Goal: Information Seeking & Learning: Learn about a topic

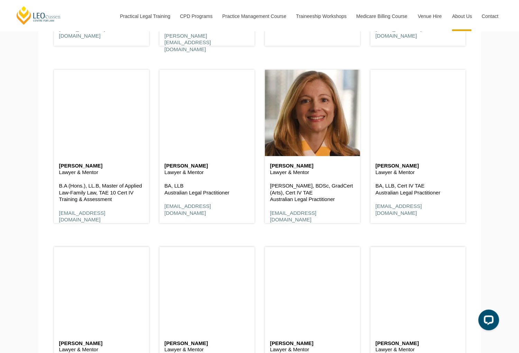
scroll to position [1659, 0]
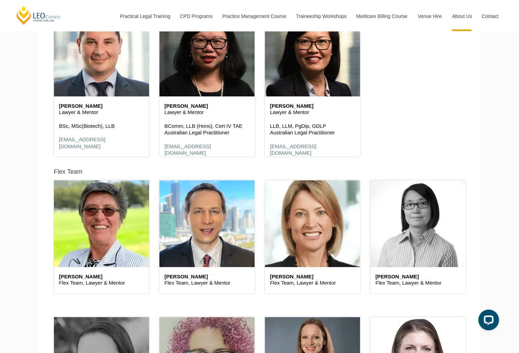
click at [440, 247] on header at bounding box center [417, 223] width 95 height 86
click at [425, 248] on header at bounding box center [417, 223] width 95 height 86
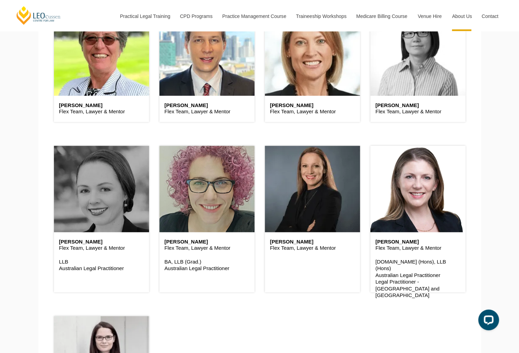
scroll to position [1831, 0]
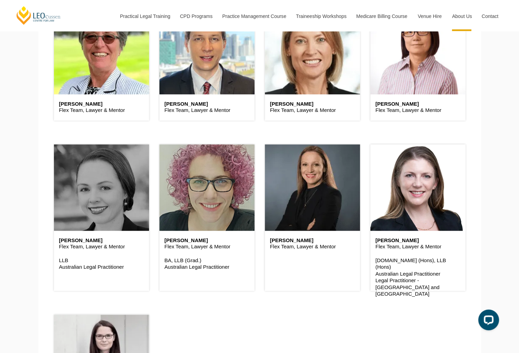
click at [393, 110] on p "Flex Team, Lawyer & Mentor" at bounding box center [417, 110] width 85 height 7
drag, startPoint x: 393, startPoint y: 110, endPoint x: 482, endPoint y: 135, distance: 93.5
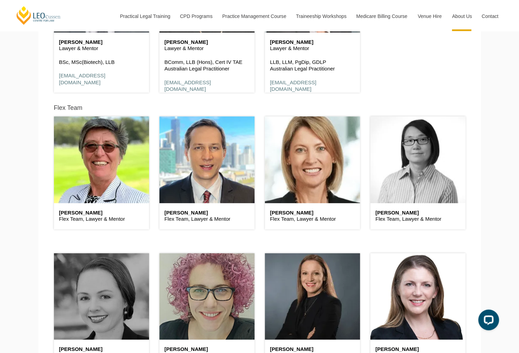
scroll to position [1624, 0]
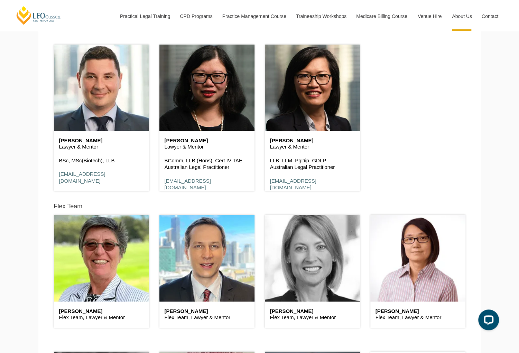
click at [283, 291] on header at bounding box center [312, 258] width 95 height 86
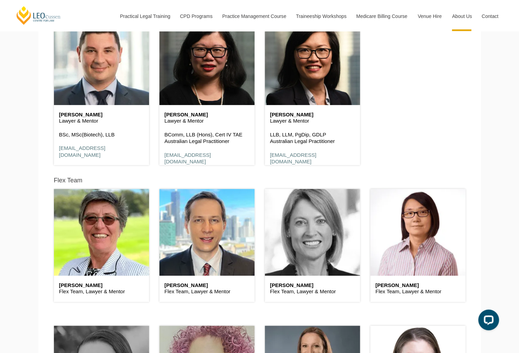
scroll to position [1728, 0]
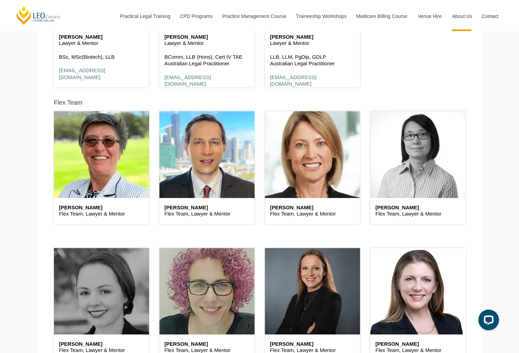
click at [409, 187] on header at bounding box center [417, 154] width 95 height 86
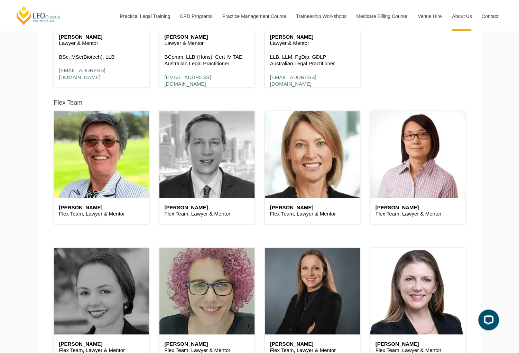
click at [216, 177] on header at bounding box center [206, 154] width 95 height 86
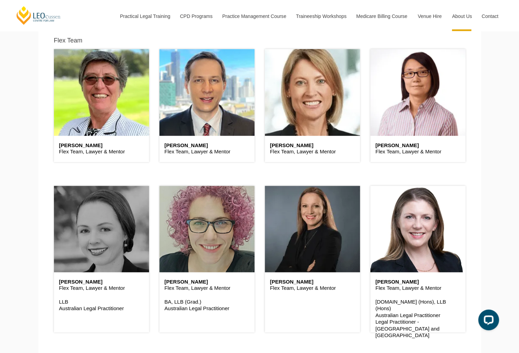
scroll to position [1866, 0]
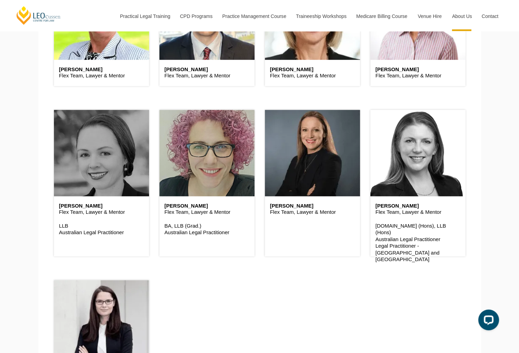
click at [403, 177] on header at bounding box center [417, 153] width 95 height 86
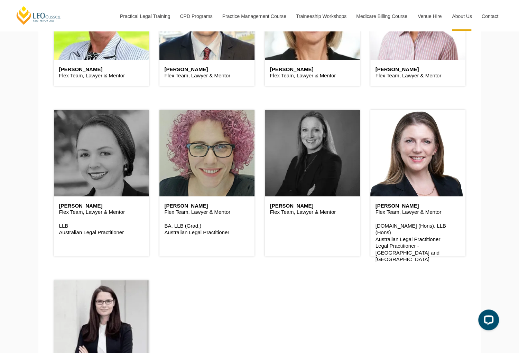
click at [292, 185] on header at bounding box center [312, 153] width 95 height 86
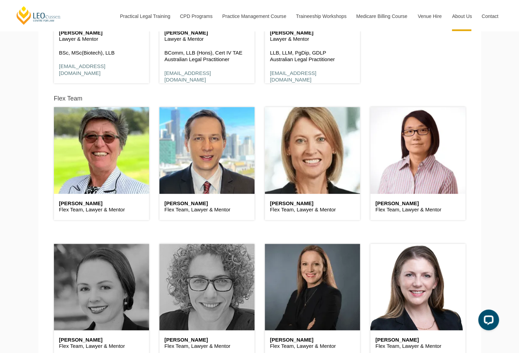
scroll to position [1762, 0]
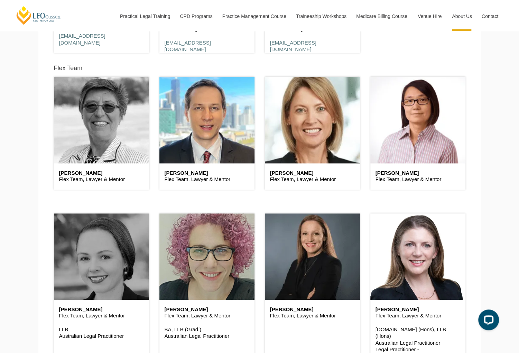
click at [118, 136] on header at bounding box center [101, 120] width 95 height 86
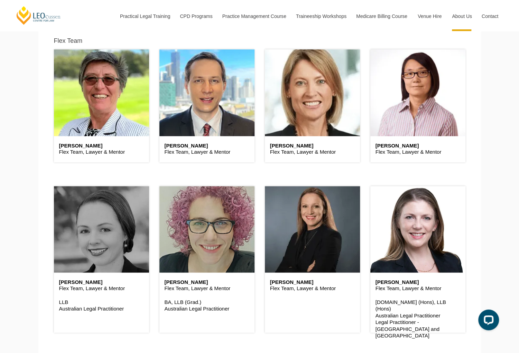
scroll to position [1866, 0]
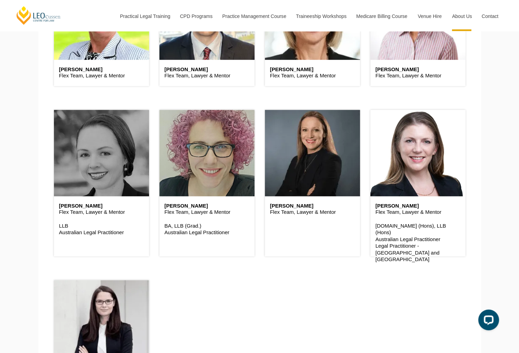
click at [103, 187] on header at bounding box center [101, 153] width 95 height 86
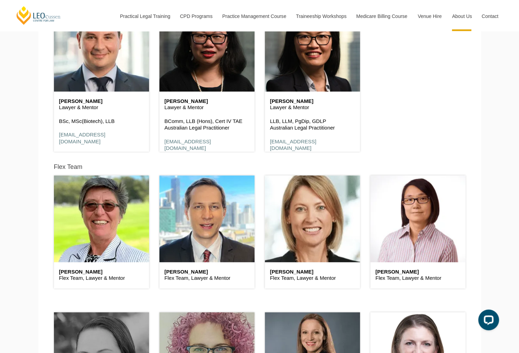
scroll to position [1520, 0]
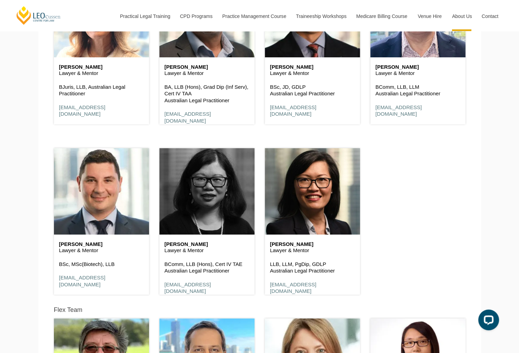
click at [226, 206] on header at bounding box center [206, 191] width 95 height 86
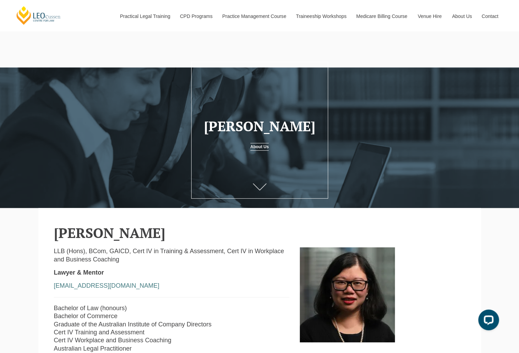
scroll to position [242, 0]
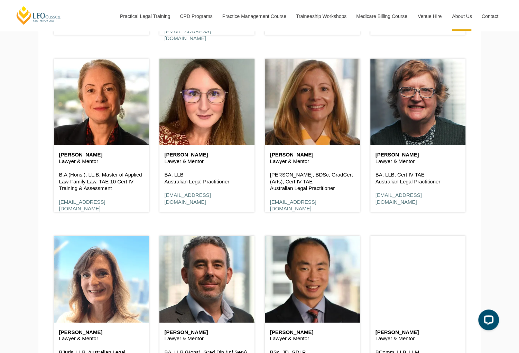
scroll to position [1451, 0]
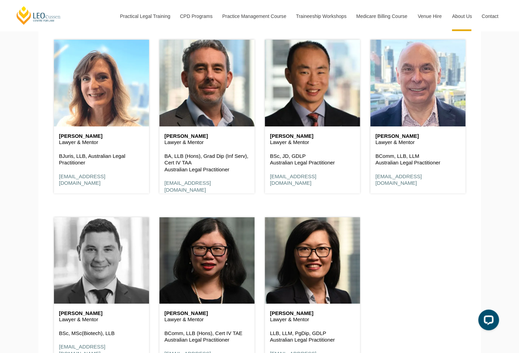
click at [116, 263] on header at bounding box center [101, 260] width 95 height 86
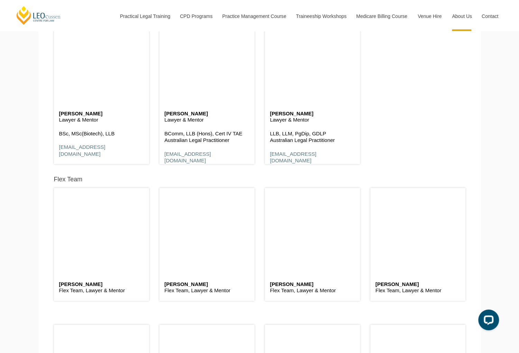
scroll to position [1728, 0]
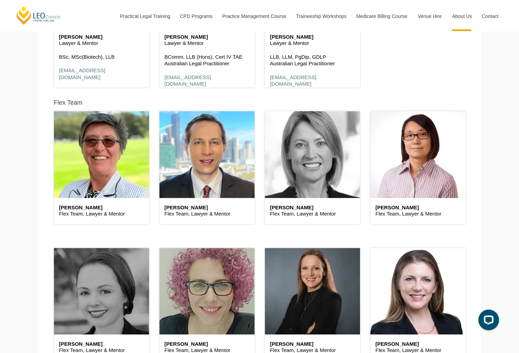
click at [303, 174] on header at bounding box center [312, 154] width 95 height 86
click at [308, 174] on header at bounding box center [312, 154] width 95 height 86
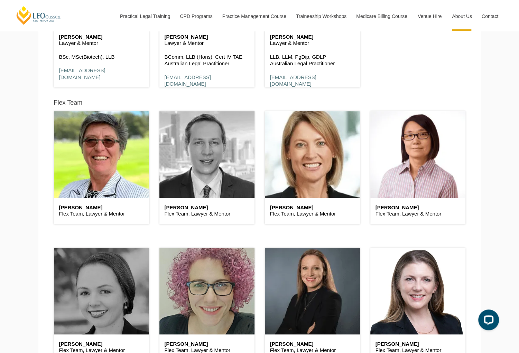
click at [206, 179] on header at bounding box center [206, 154] width 95 height 86
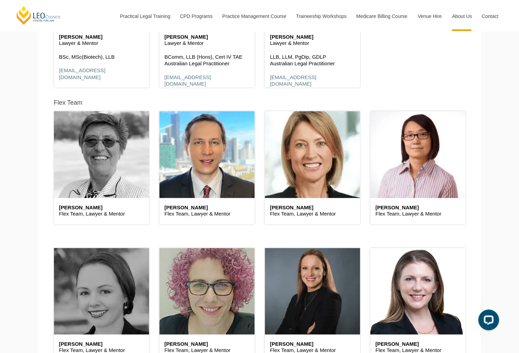
click at [75, 178] on header at bounding box center [101, 154] width 95 height 86
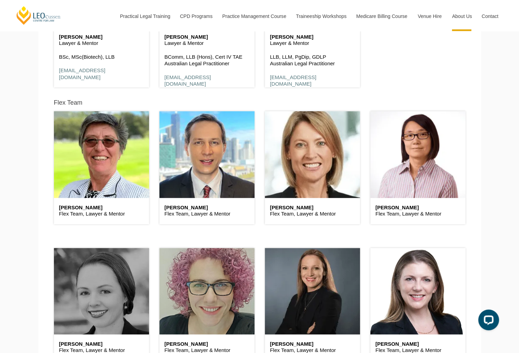
click at [91, 285] on header at bounding box center [101, 291] width 95 height 86
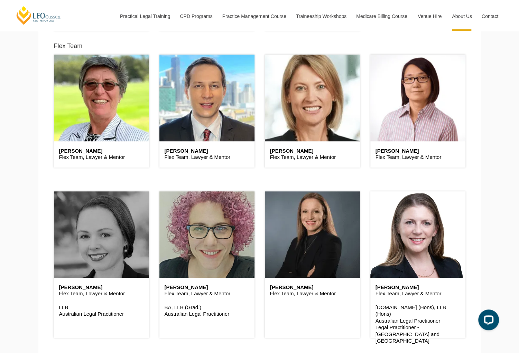
scroll to position [1901, 0]
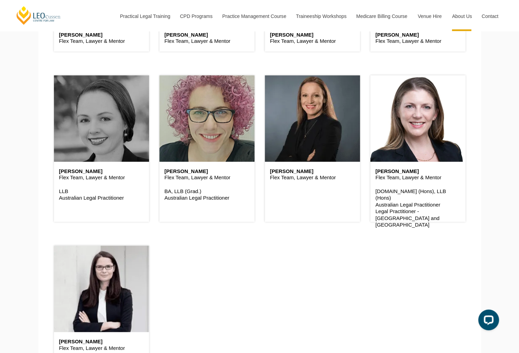
click at [97, 139] on header at bounding box center [101, 118] width 95 height 86
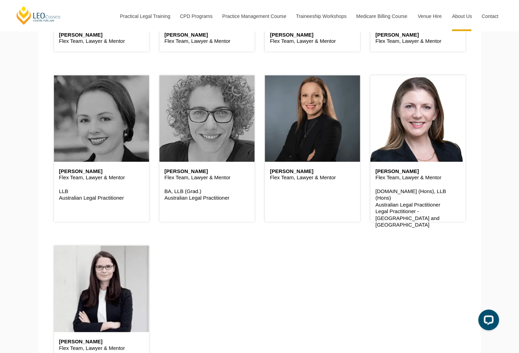
click at [206, 143] on header at bounding box center [206, 118] width 95 height 86
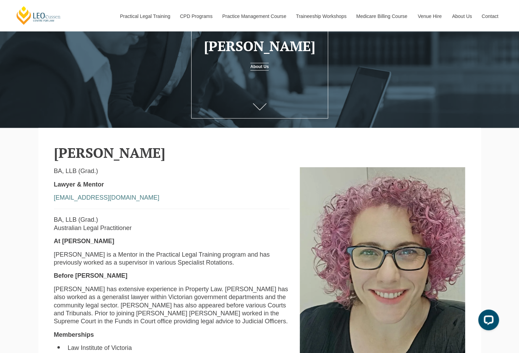
scroll to position [104, 0]
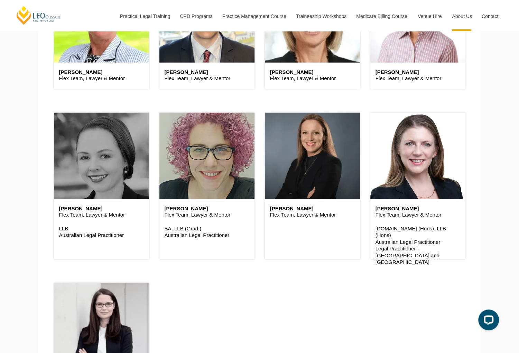
scroll to position [1866, 0]
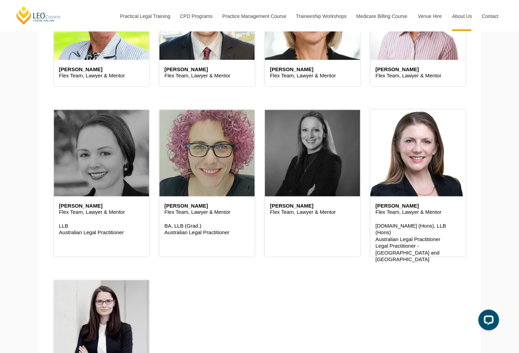
click at [309, 179] on header at bounding box center [312, 153] width 95 height 86
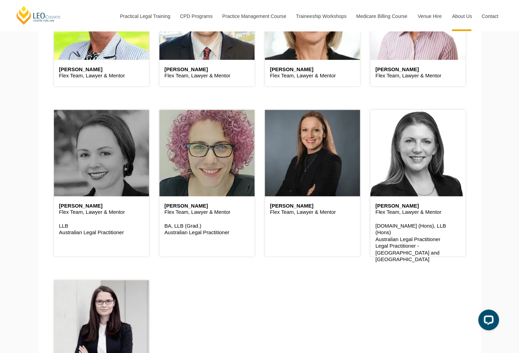
click at [414, 176] on header at bounding box center [417, 153] width 95 height 86
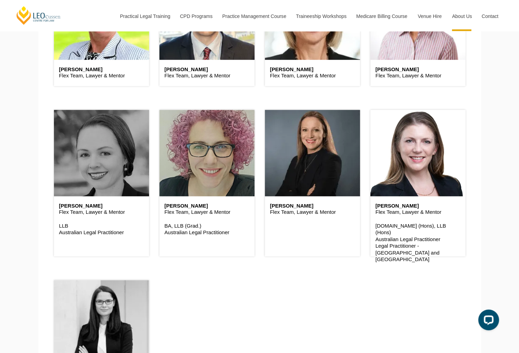
click at [92, 329] on header at bounding box center [101, 323] width 95 height 86
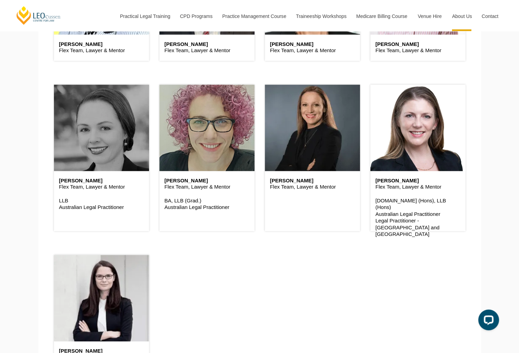
scroll to position [1935, 0]
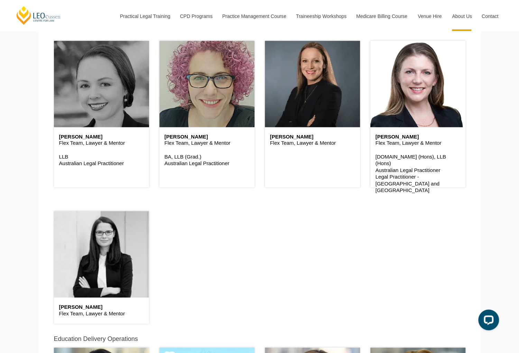
click at [81, 276] on header at bounding box center [101, 254] width 95 height 86
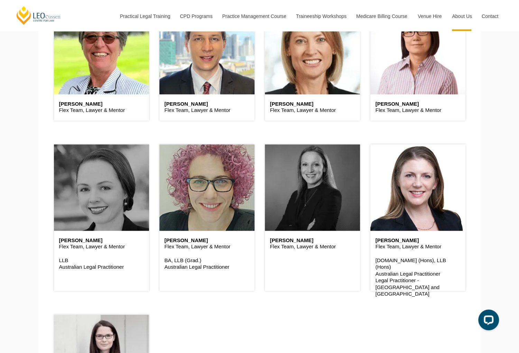
click at [326, 211] on header at bounding box center [312, 187] width 95 height 86
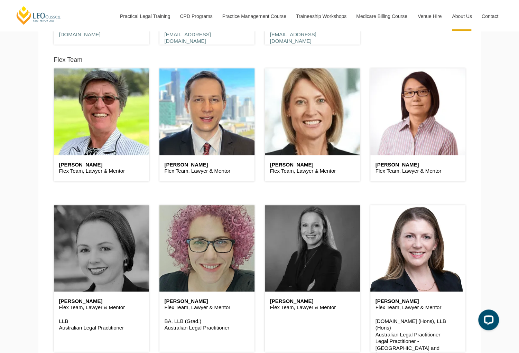
scroll to position [1693, 0]
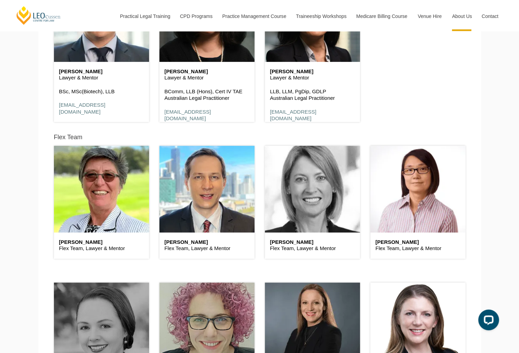
click at [318, 224] on header at bounding box center [312, 189] width 95 height 86
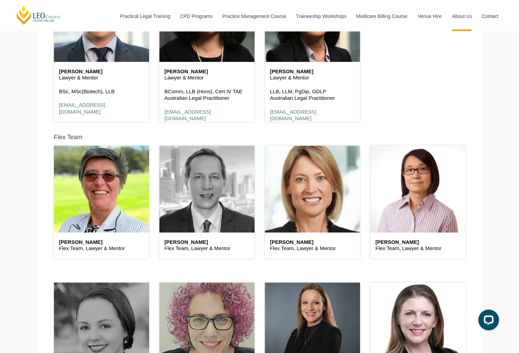
click at [205, 216] on header at bounding box center [206, 189] width 95 height 86
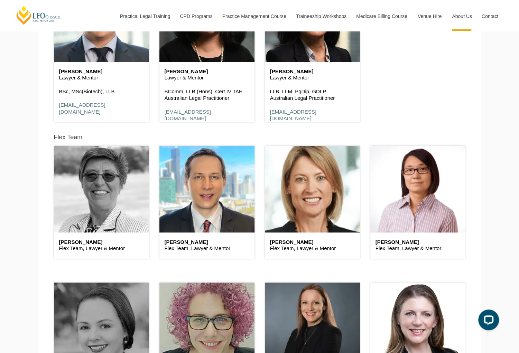
click at [100, 219] on header at bounding box center [101, 189] width 95 height 86
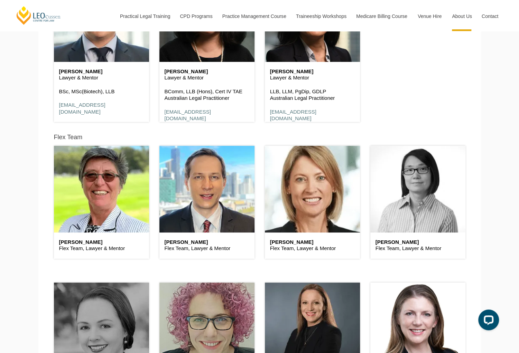
click at [428, 202] on header at bounding box center [417, 189] width 95 height 86
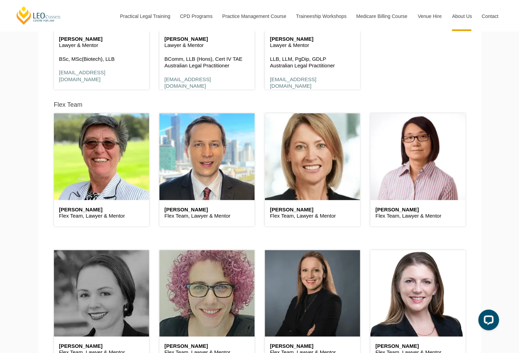
scroll to position [1797, 0]
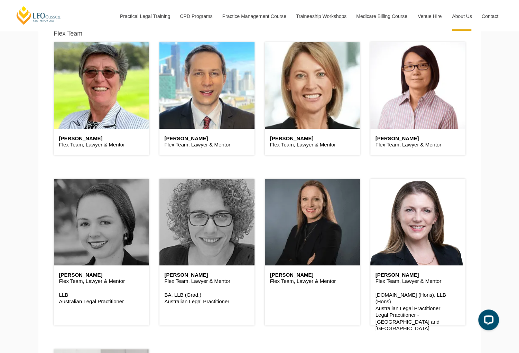
click at [201, 234] on header at bounding box center [206, 222] width 95 height 86
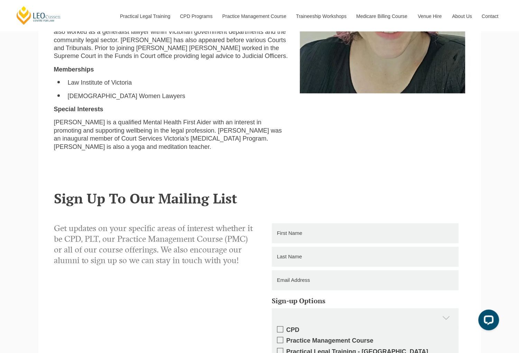
scroll to position [35, 0]
